Goal: Information Seeking & Learning: Learn about a topic

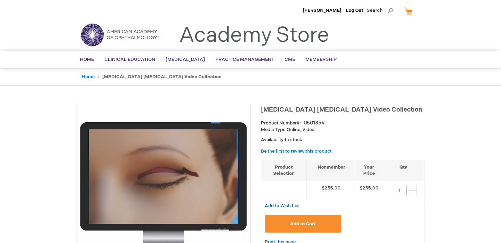
type input "1"
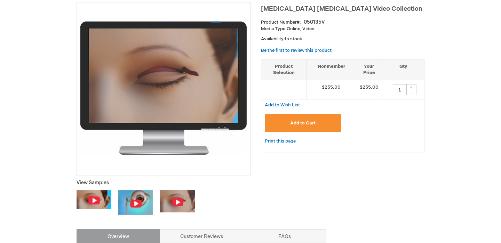
scroll to position [104, 0]
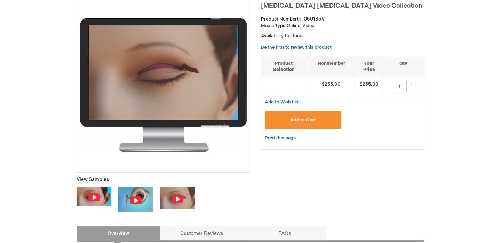
click at [87, 202] on img at bounding box center [94, 196] width 35 height 19
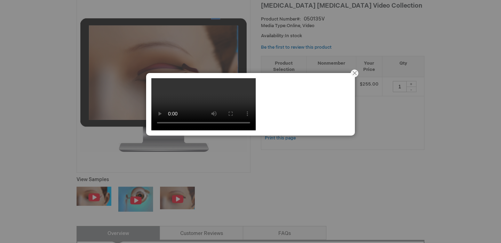
click at [250, 130] on video at bounding box center [203, 104] width 104 height 52
drag, startPoint x: 246, startPoint y: 183, endPoint x: 285, endPoint y: 177, distance: 40.1
click at [256, 130] on video at bounding box center [203, 104] width 104 height 52
click at [356, 72] on button "Close" at bounding box center [355, 74] width 22 height 22
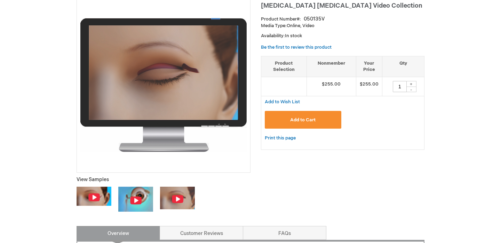
click at [136, 201] on img at bounding box center [136, 200] width 12 height 9
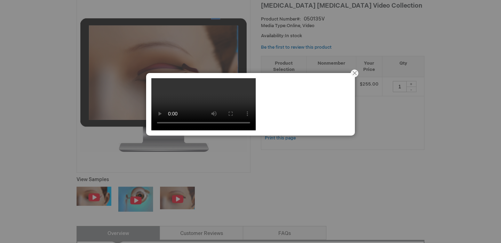
drag, startPoint x: 210, startPoint y: 183, endPoint x: 287, endPoint y: 184, distance: 76.9
click at [256, 130] on video at bounding box center [203, 104] width 104 height 52
click at [354, 75] on button "Close" at bounding box center [355, 74] width 22 height 22
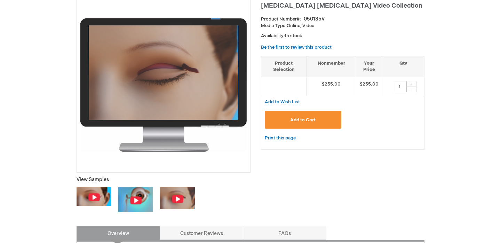
click at [172, 199] on img at bounding box center [177, 199] width 12 height 9
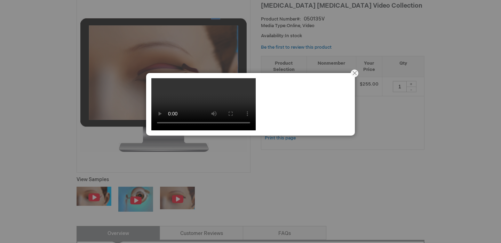
drag, startPoint x: 202, startPoint y: 185, endPoint x: 230, endPoint y: 182, distance: 27.6
click at [230, 130] on video at bounding box center [203, 104] width 104 height 52
drag, startPoint x: 233, startPoint y: 183, endPoint x: 259, endPoint y: 181, distance: 26.2
click at [256, 130] on video at bounding box center [203, 104] width 104 height 52
click at [353, 73] on button "Close" at bounding box center [355, 74] width 22 height 22
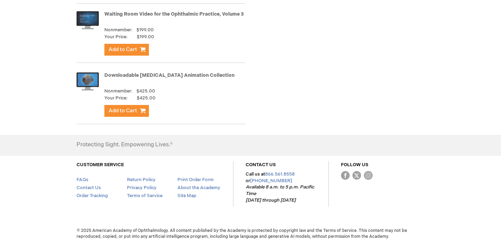
scroll to position [770, 0]
click at [86, 16] on img at bounding box center [88, 21] width 22 height 28
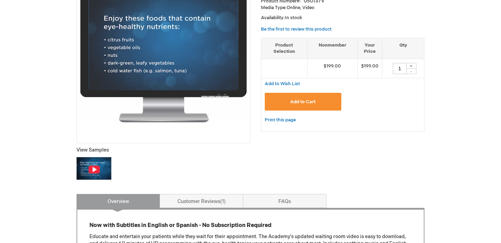
scroll to position [145, 0]
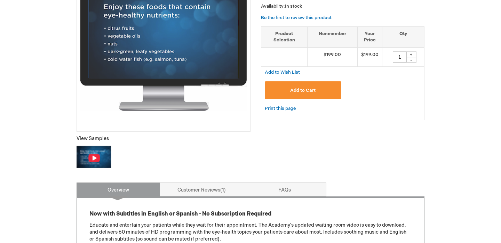
click at [88, 164] on img at bounding box center [94, 157] width 35 height 22
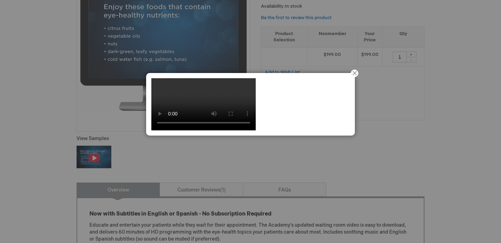
click at [251, 130] on video at bounding box center [203, 104] width 104 height 52
click at [226, 130] on video at bounding box center [203, 104] width 104 height 52
click at [237, 130] on video at bounding box center [203, 104] width 104 height 52
click at [256, 130] on video at bounding box center [203, 104] width 104 height 52
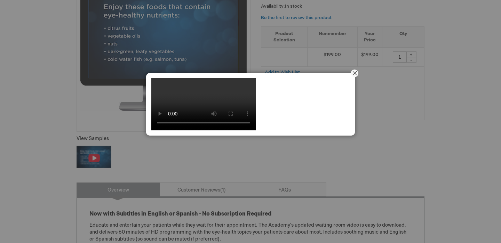
click at [356, 75] on button "Close" at bounding box center [355, 74] width 22 height 22
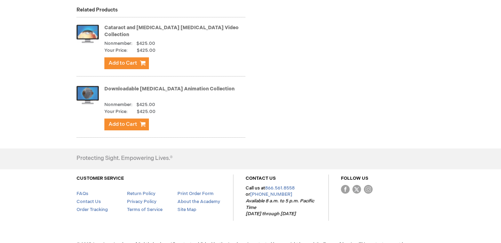
scroll to position [685, 0]
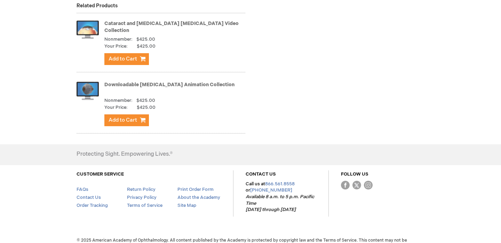
click at [89, 87] on img at bounding box center [88, 91] width 22 height 28
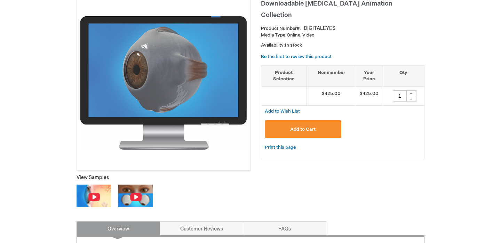
scroll to position [107, 0]
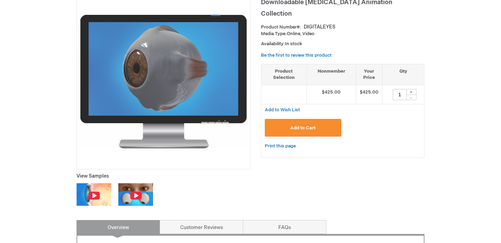
click at [136, 194] on img at bounding box center [136, 195] width 12 height 9
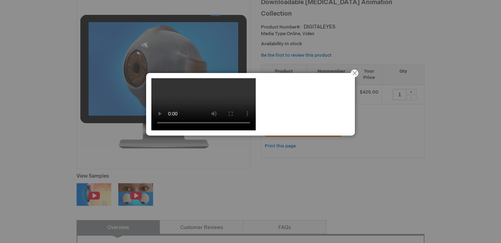
click at [241, 130] on video at bounding box center [203, 104] width 104 height 52
click at [355, 73] on button "Close" at bounding box center [355, 74] width 22 height 22
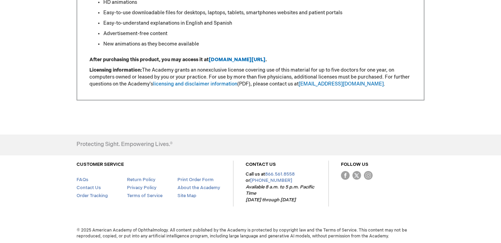
scroll to position [639, 0]
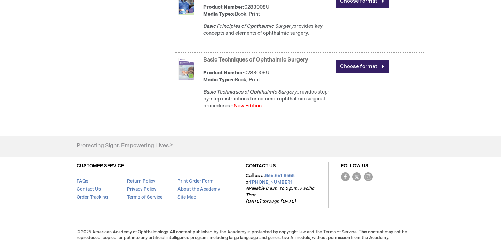
scroll to position [1344, 0]
